Goal: Navigation & Orientation: Go to known website

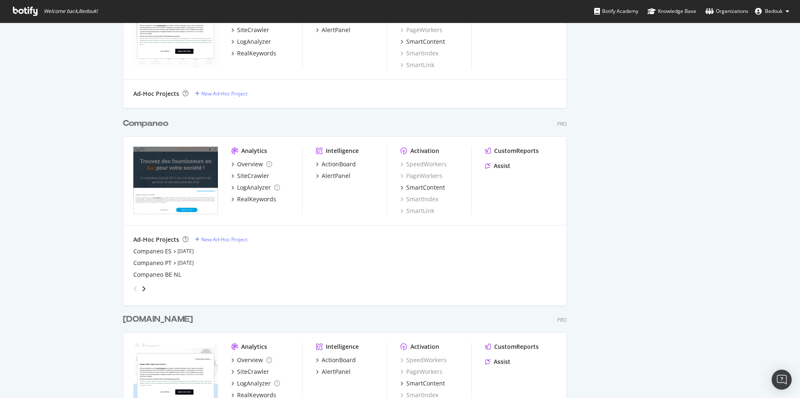
scroll to position [2490, 444]
click at [240, 189] on div "LogAnalyzer" at bounding box center [254, 187] width 34 height 8
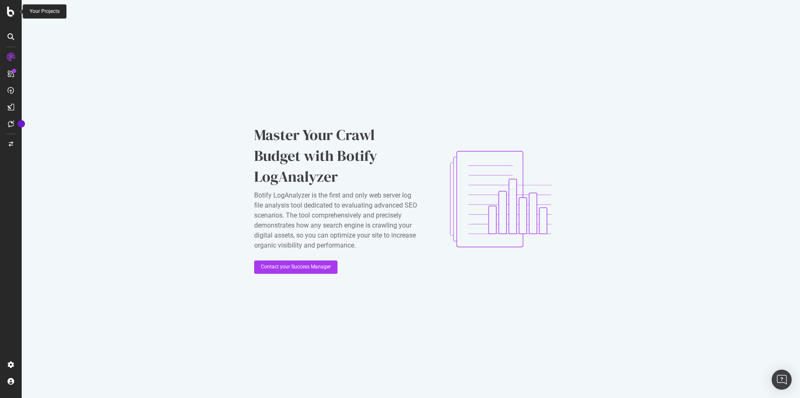
click at [8, 13] on icon at bounding box center [11, 12] width 8 height 10
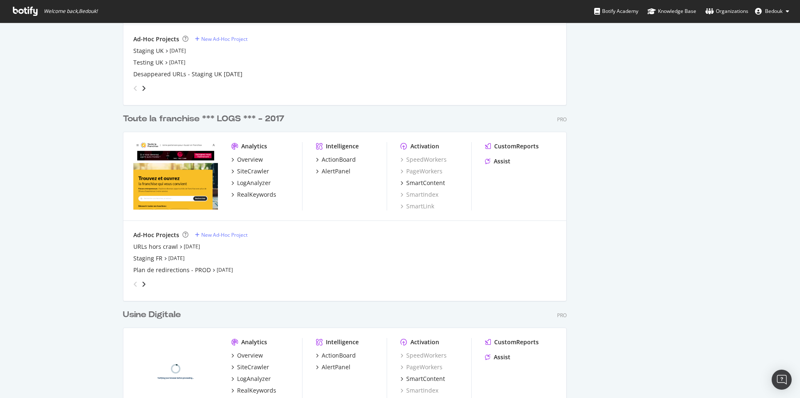
scroll to position [1743, 0]
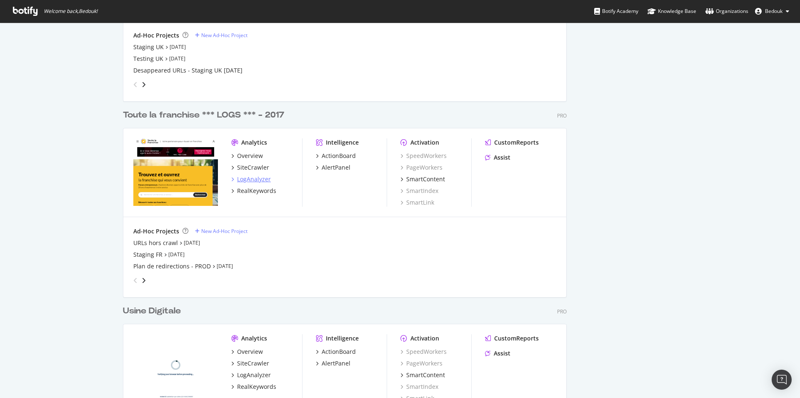
click at [249, 180] on div "LogAnalyzer" at bounding box center [254, 179] width 34 height 8
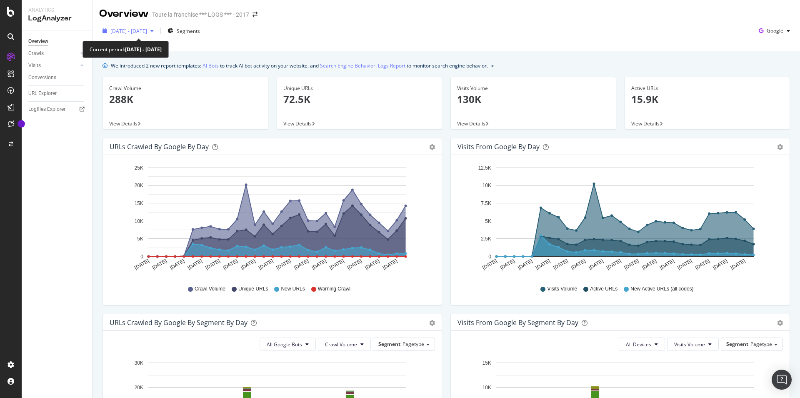
click at [154, 30] on icon "button" at bounding box center [151, 30] width 3 height 5
click at [165, 286] on div "Crawl Volume Unique URLs New URLs Warning Crawl" at bounding box center [272, 289] width 317 height 19
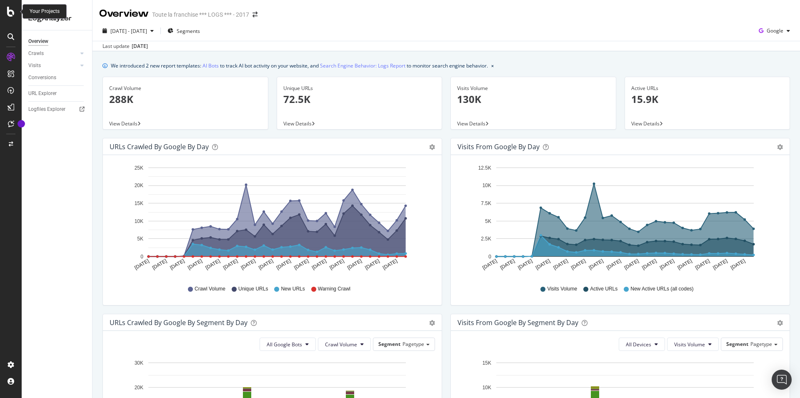
click at [11, 15] on icon at bounding box center [11, 12] width 8 height 10
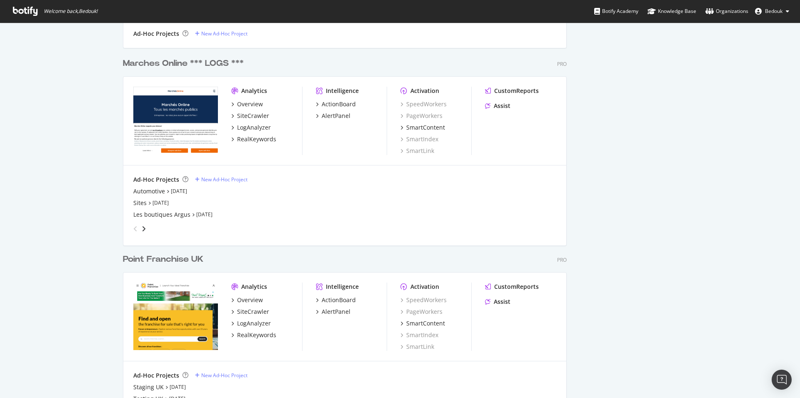
scroll to position [1531, 0]
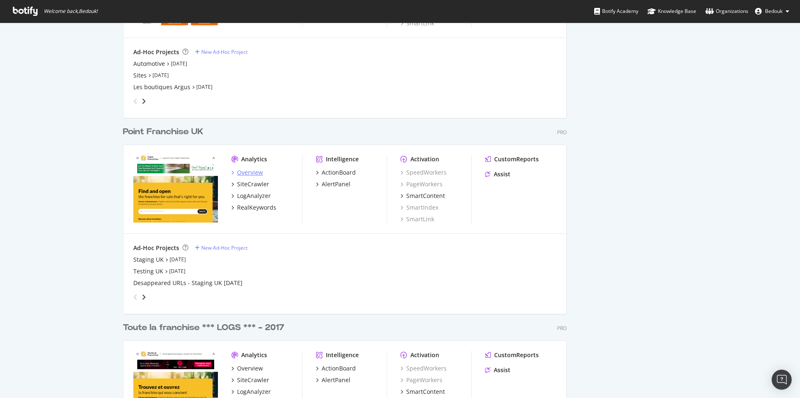
click at [248, 175] on div "Overview" at bounding box center [250, 172] width 26 height 8
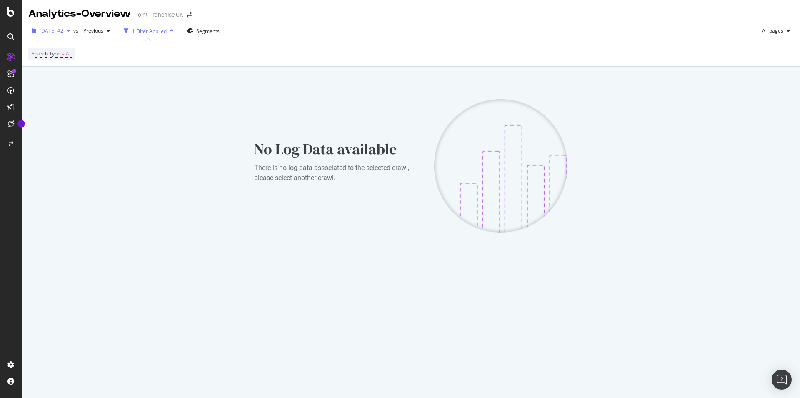
click at [73, 30] on div "button" at bounding box center [68, 30] width 10 height 5
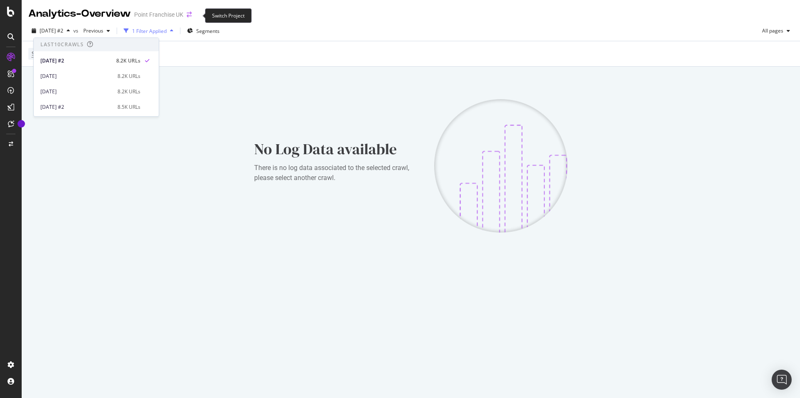
click at [192, 13] on icon "arrow-right-arrow-left" at bounding box center [189, 15] width 5 height 6
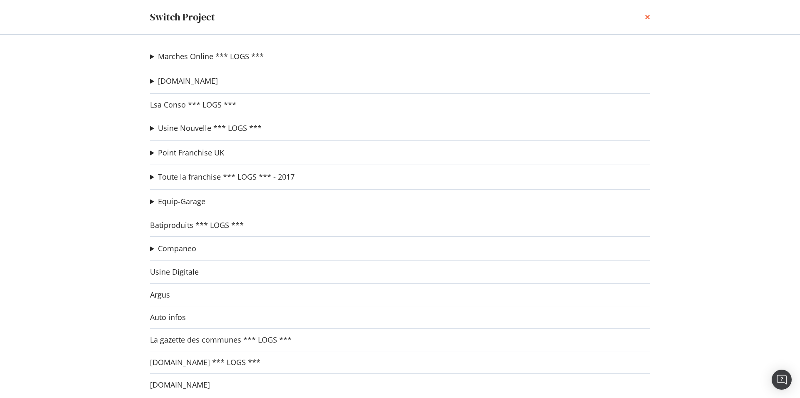
click at [648, 14] on icon "times" at bounding box center [647, 17] width 5 height 7
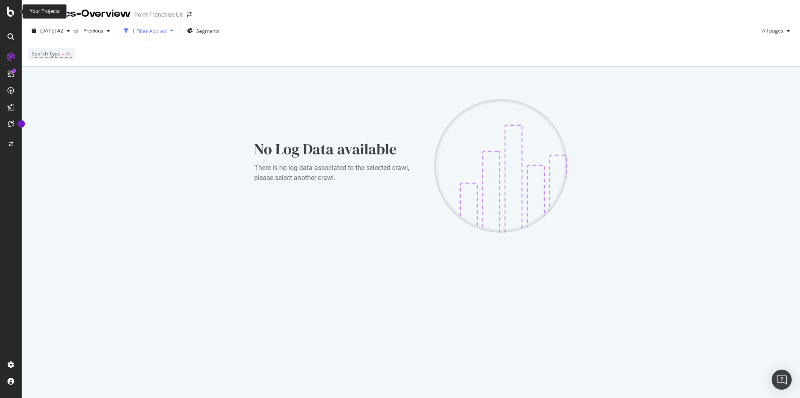
click at [9, 13] on icon at bounding box center [11, 12] width 8 height 10
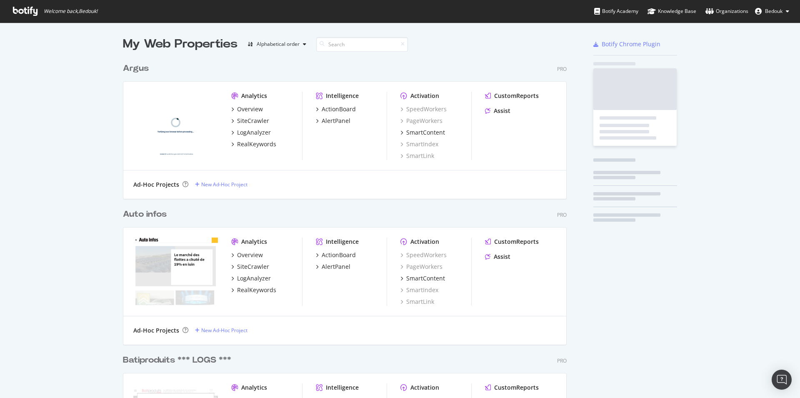
scroll to position [391, 786]
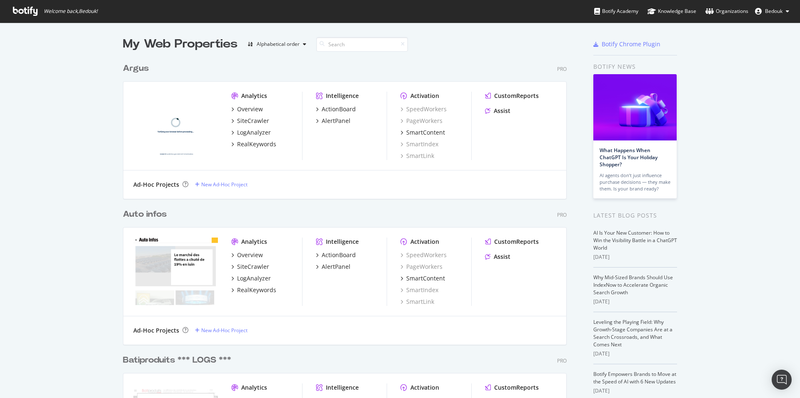
click at [778, 7] on button "Bedouk" at bounding box center [773, 11] width 48 height 13
click at [749, 143] on span "Log Out" at bounding box center [748, 139] width 18 height 7
